Goal: Task Accomplishment & Management: Manage account settings

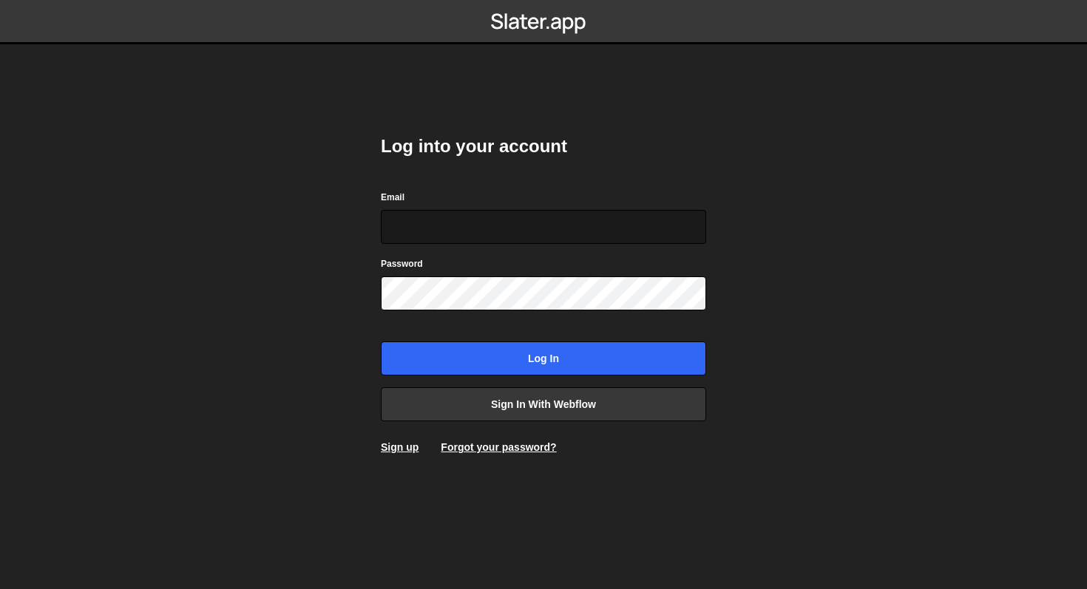
click at [461, 216] on input "Email" at bounding box center [543, 227] width 325 height 34
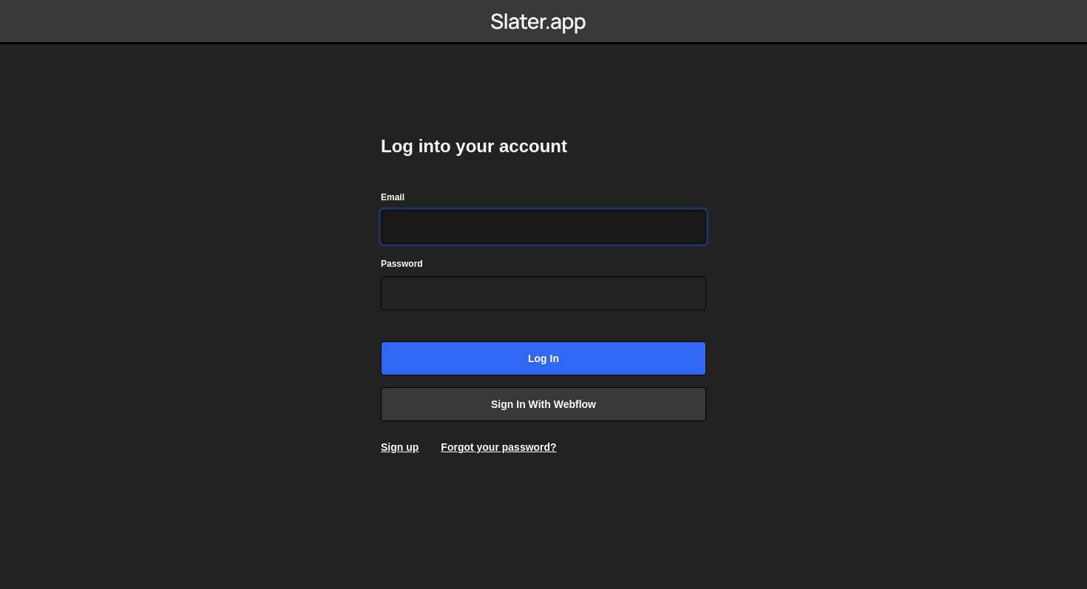
click at [511, 214] on input "Email" at bounding box center [543, 227] width 325 height 34
click at [517, 227] on input "Email" at bounding box center [543, 227] width 325 height 34
type input "atendimento@coyo.com.br"
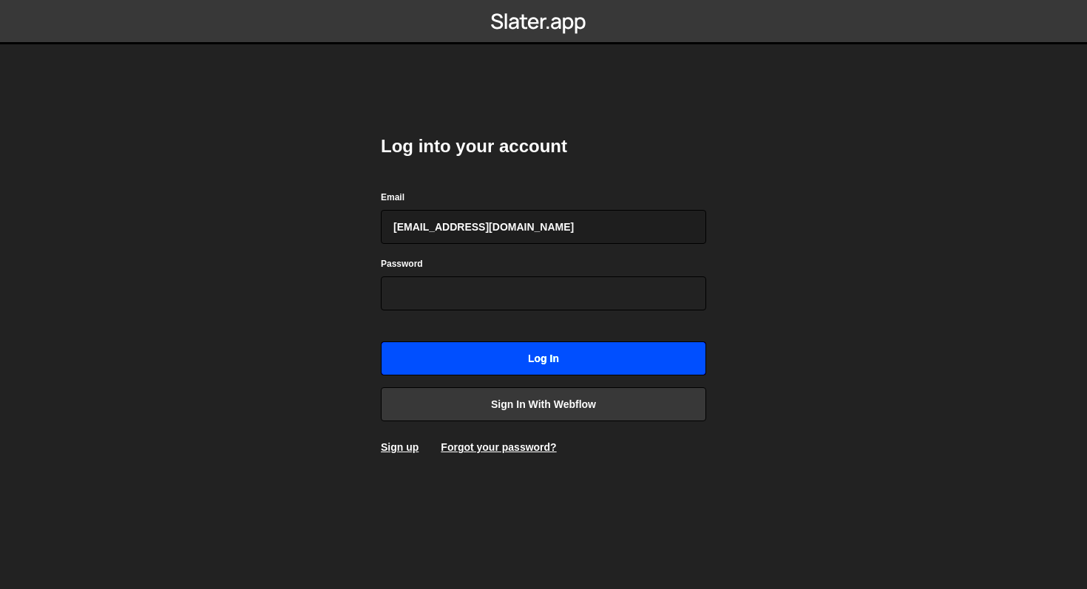
click at [526, 356] on input "Log in" at bounding box center [543, 359] width 325 height 34
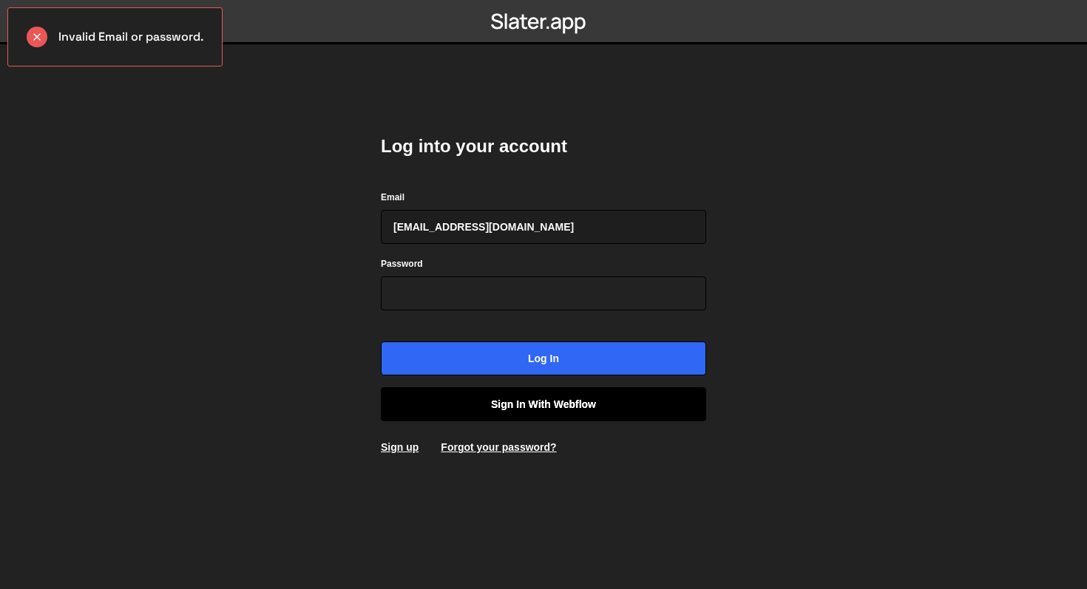
click at [521, 406] on link "Sign in with Webflow" at bounding box center [543, 404] width 325 height 34
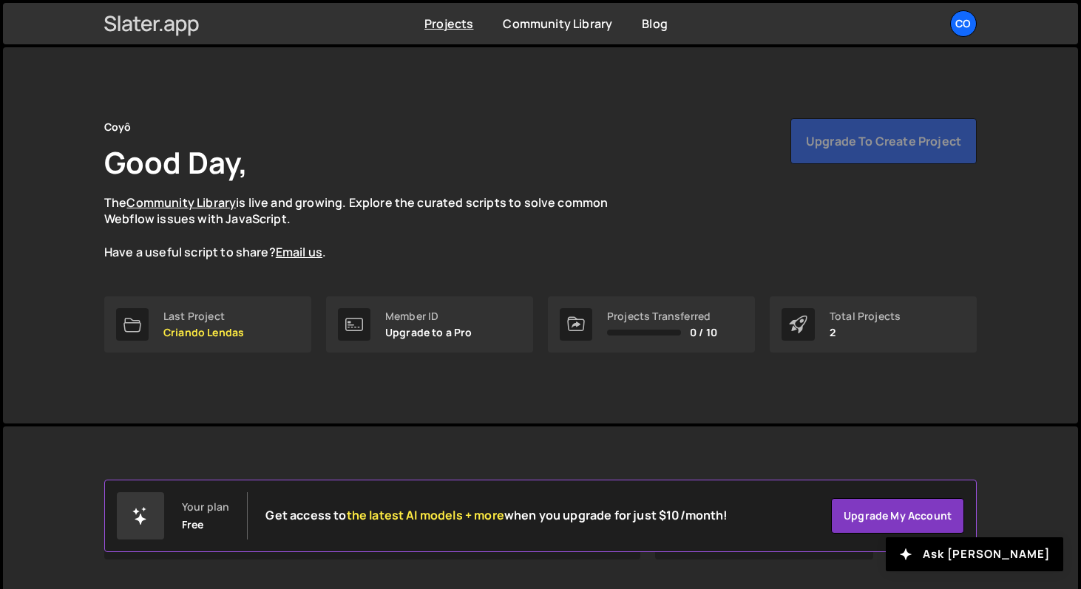
click at [195, 23] on icon at bounding box center [151, 23] width 95 height 25
click at [975, 27] on div "Co" at bounding box center [963, 23] width 27 height 27
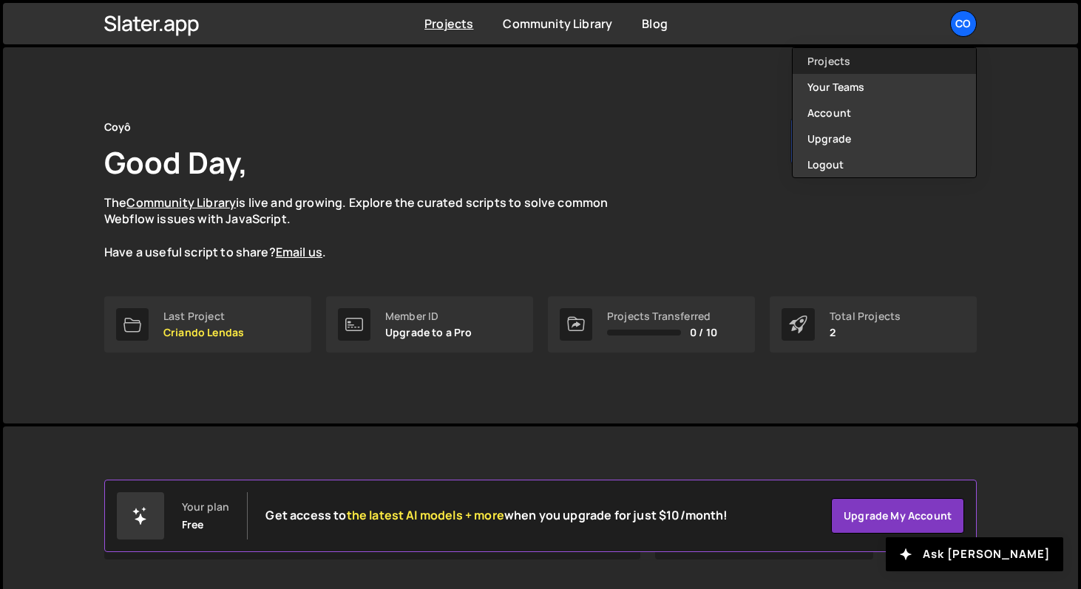
click at [822, 71] on link "Projects" at bounding box center [884, 61] width 183 height 26
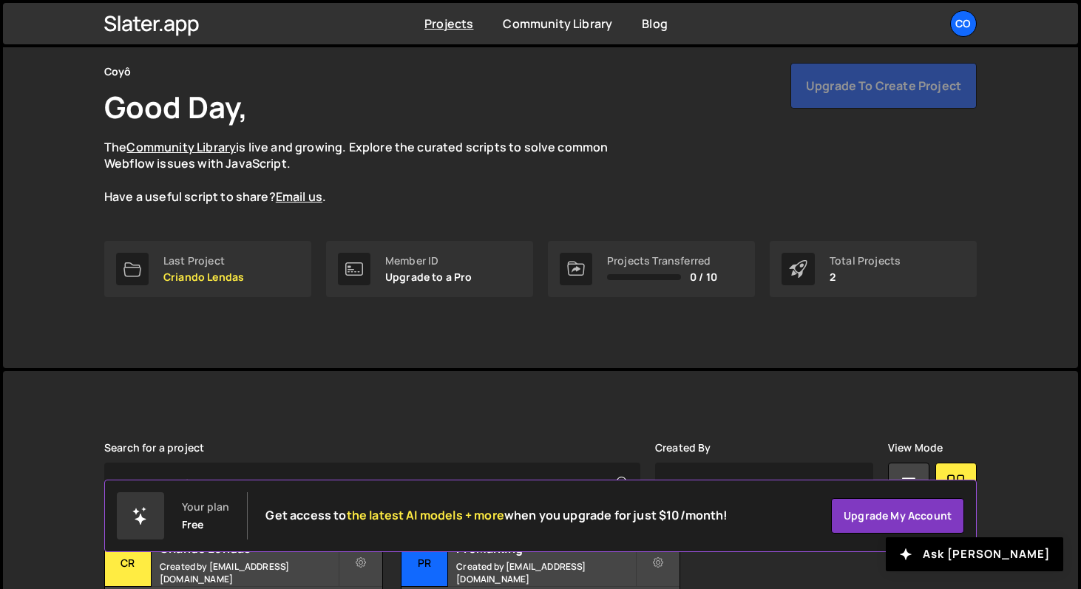
scroll to position [172, 0]
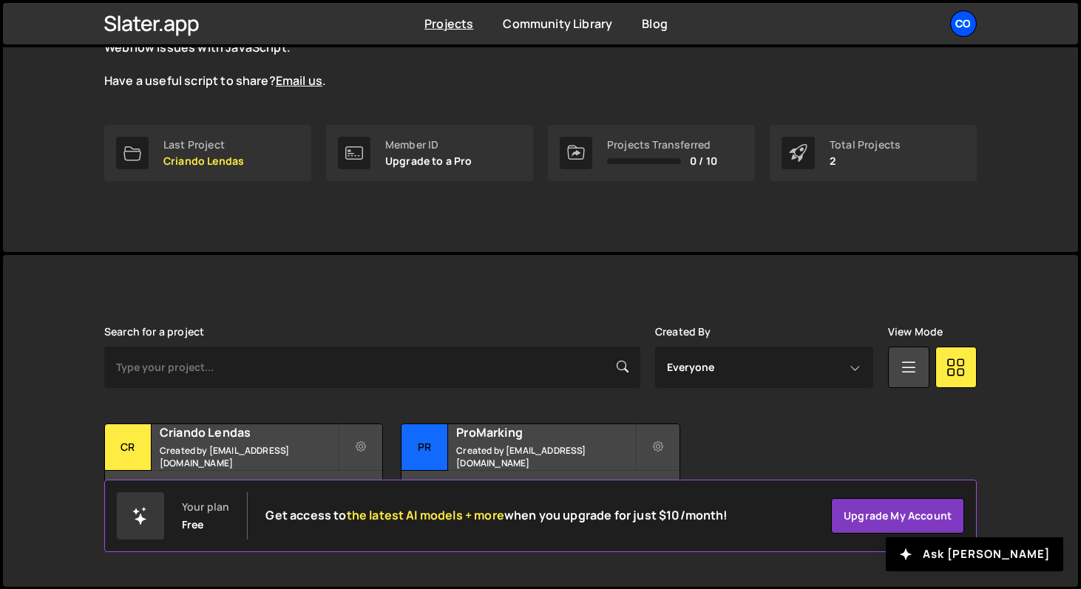
click at [955, 30] on div "Co" at bounding box center [963, 23] width 27 height 27
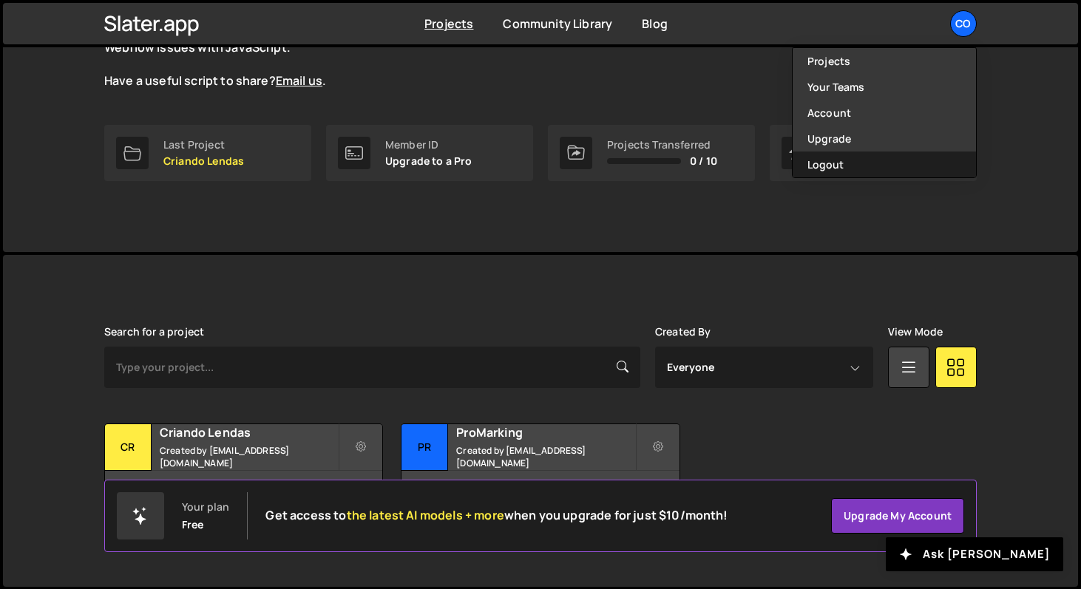
click at [850, 162] on button "Logout" at bounding box center [884, 165] width 183 height 26
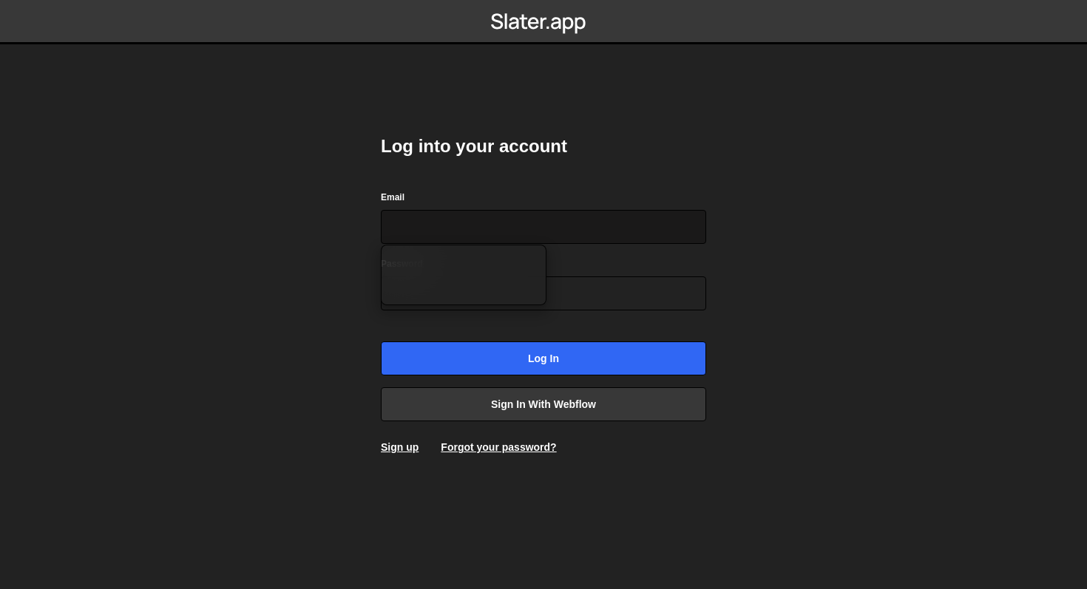
click at [530, 217] on input "Email" at bounding box center [543, 227] width 325 height 34
click at [805, 199] on body "Log into your account Email Password Log in Sign in with Webflow Sign up Forgot…" at bounding box center [543, 294] width 1087 height 589
click at [656, 220] on input "Email" at bounding box center [543, 227] width 325 height 34
click at [785, 206] on body "Log into your account Email Password Log in Sign in with Webflow Sign up Forgot…" at bounding box center [543, 294] width 1087 height 589
click at [564, 238] on input "Email" at bounding box center [543, 227] width 325 height 34
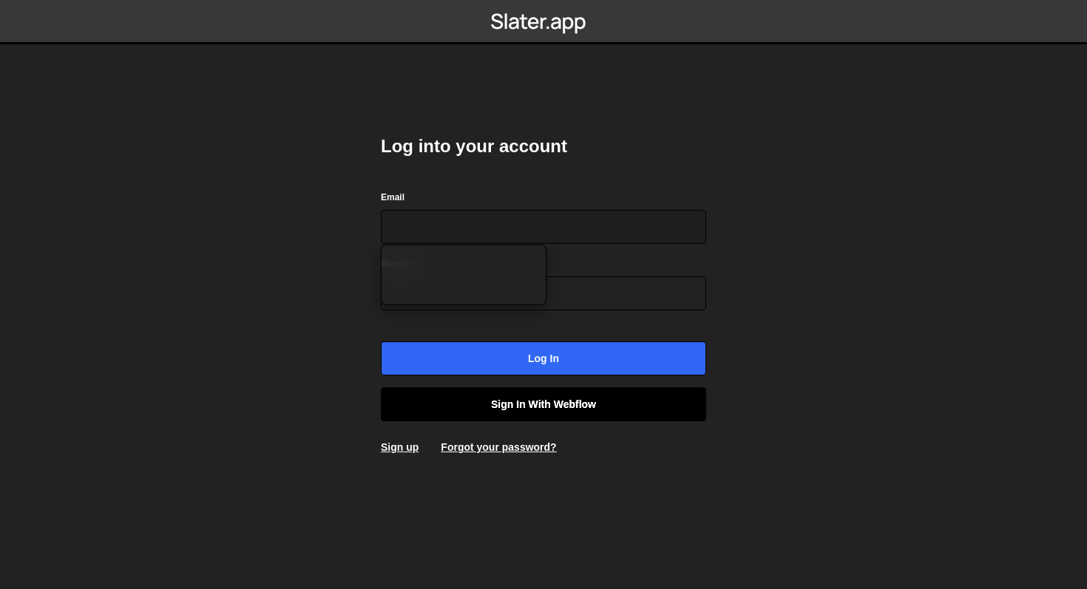
click at [545, 401] on link "Sign in with Webflow" at bounding box center [543, 404] width 325 height 34
click at [504, 399] on link "Sign in with Webflow" at bounding box center [543, 404] width 325 height 34
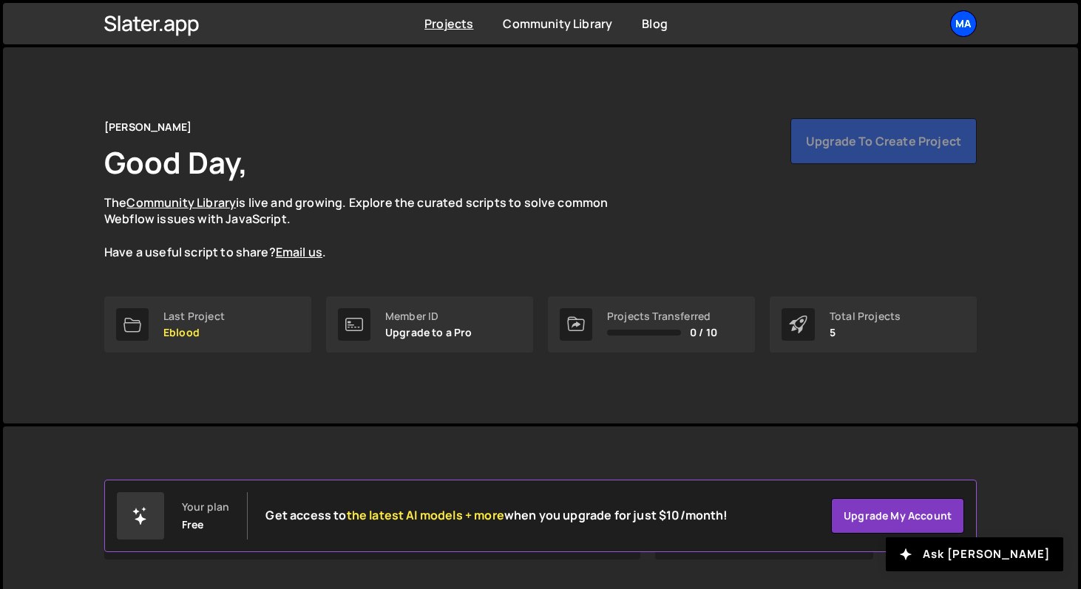
click at [975, 25] on div "Ma" at bounding box center [963, 23] width 27 height 27
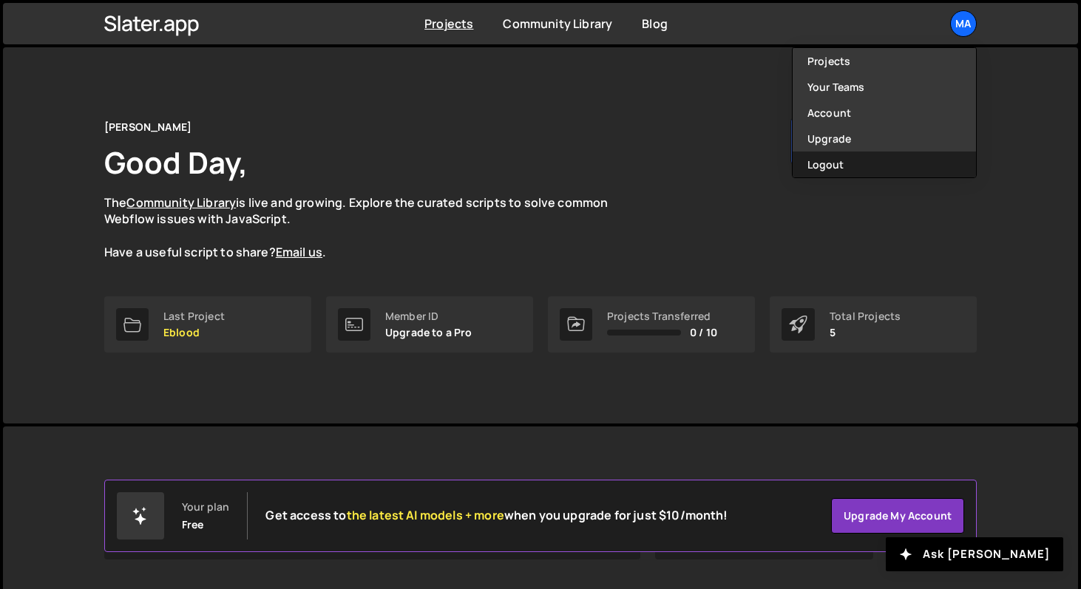
click at [851, 171] on button "Logout" at bounding box center [884, 165] width 183 height 26
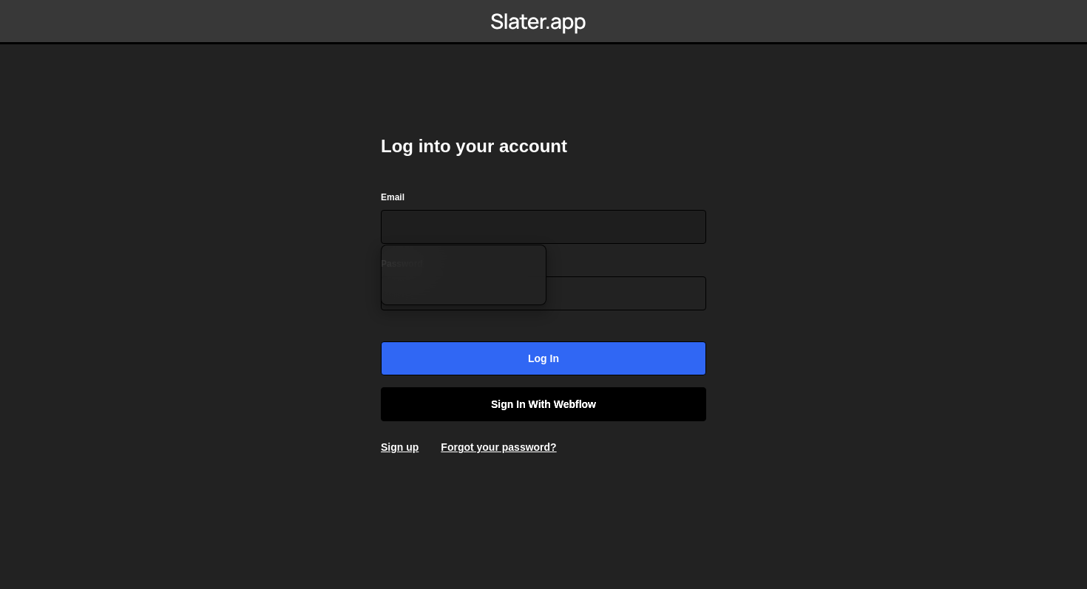
click at [580, 399] on link "Sign in with Webflow" at bounding box center [543, 404] width 325 height 34
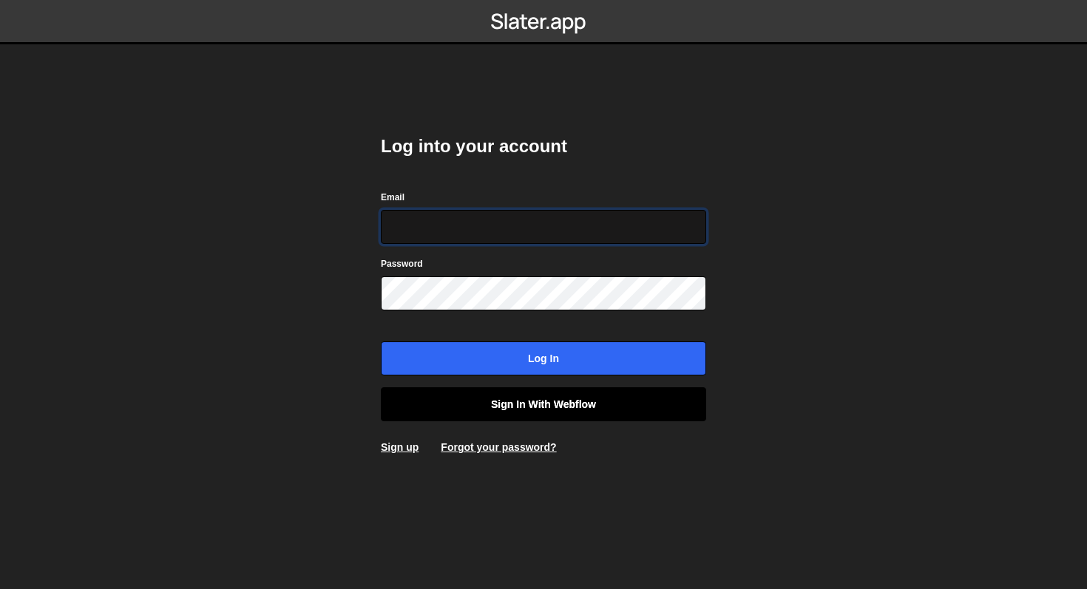
click at [475, 411] on link "Sign in with Webflow" at bounding box center [543, 404] width 325 height 34
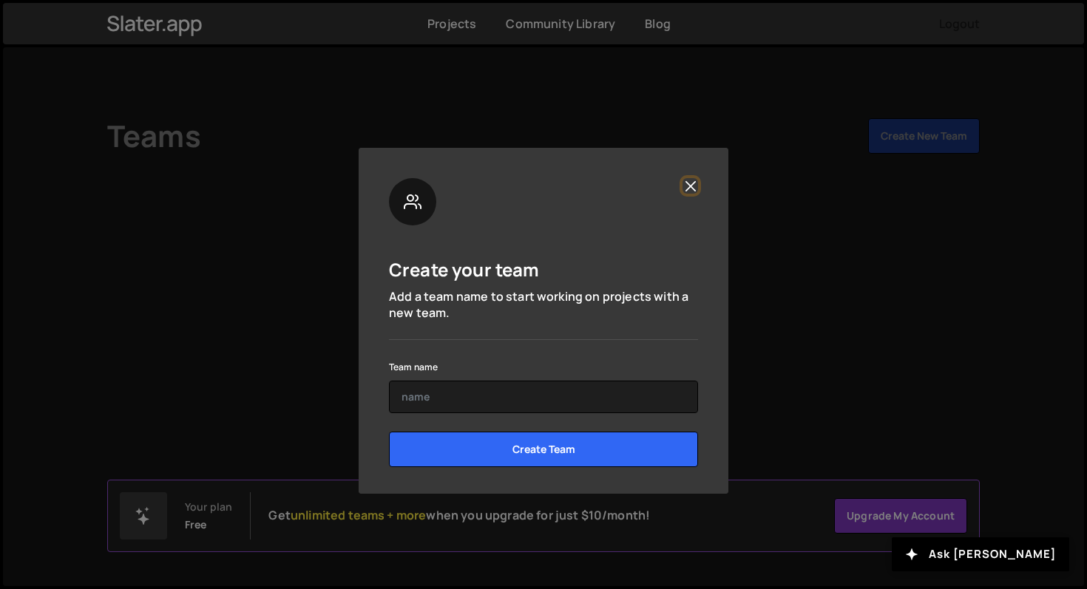
click at [691, 183] on button "Close" at bounding box center [691, 186] width 16 height 16
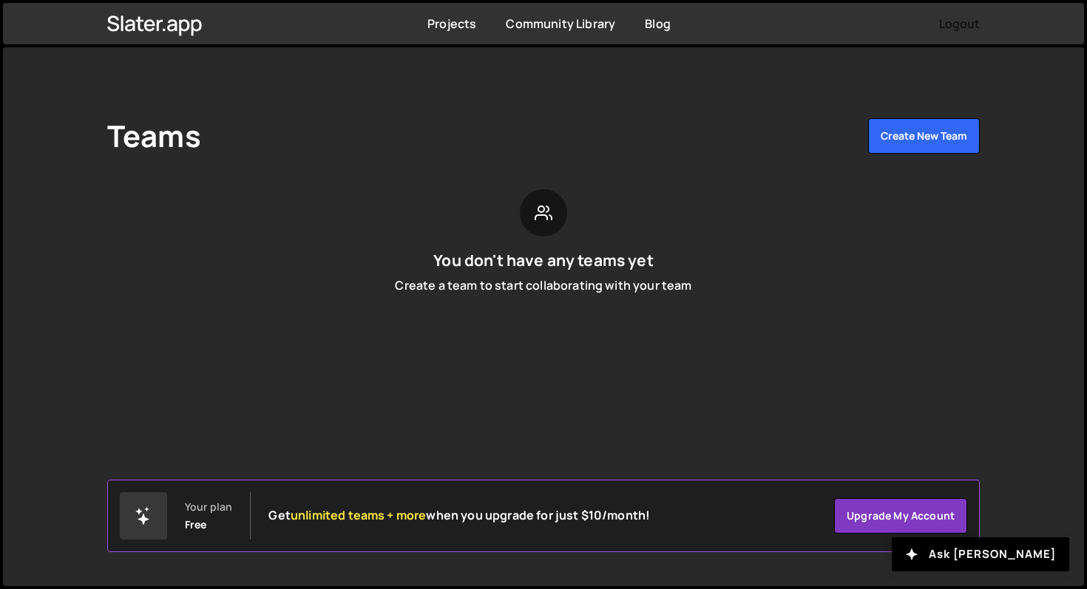
click at [964, 29] on button "Logout" at bounding box center [959, 23] width 41 height 27
